Goal: Use online tool/utility: Utilize a website feature to perform a specific function

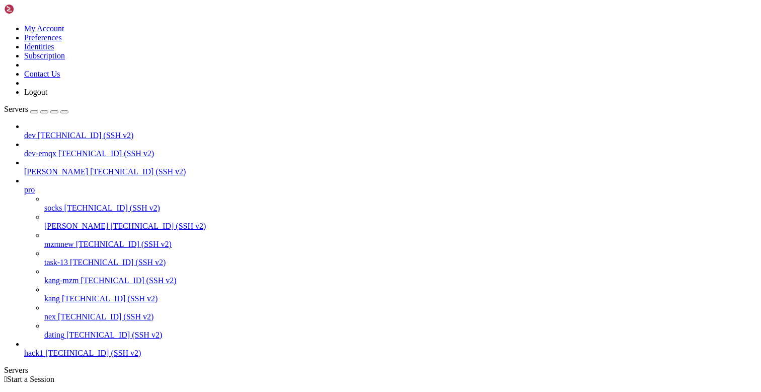
click at [64, 339] on span "dating" at bounding box center [54, 334] width 20 height 9
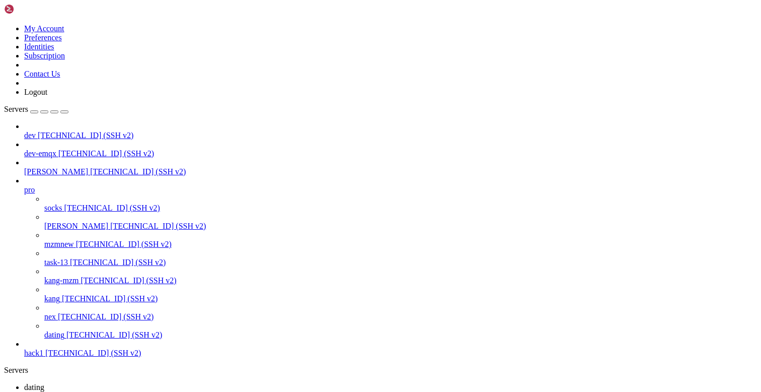
copy x-row "2bfb8ac"
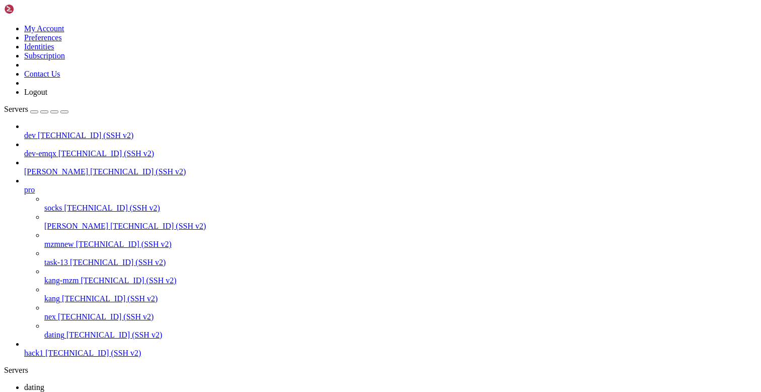
drag, startPoint x: 243, startPoint y: 870, endPoint x: 265, endPoint y: 871, distance: 21.7
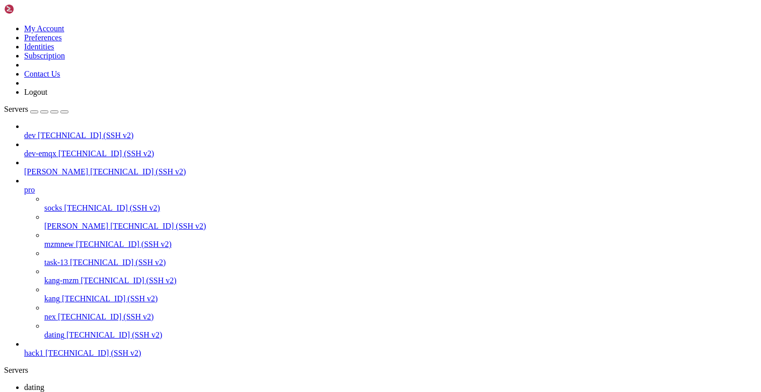
drag, startPoint x: 242, startPoint y: 872, endPoint x: 271, endPoint y: 874, distance: 28.7
copy span "93ca459"
